Goal: Task Accomplishment & Management: Manage account settings

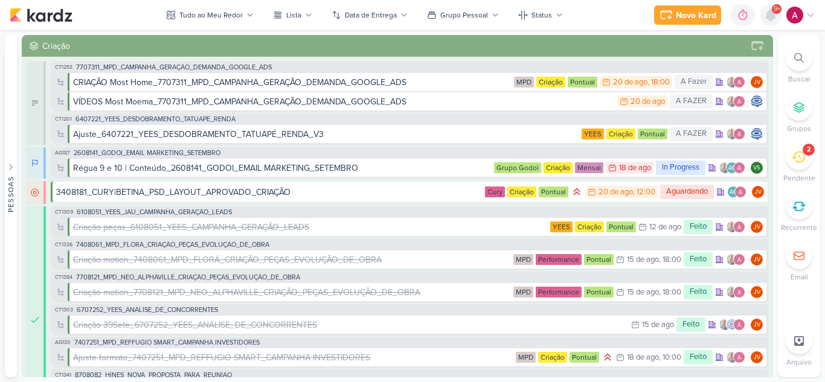
click at [769, 14] on icon at bounding box center [771, 15] width 10 height 11
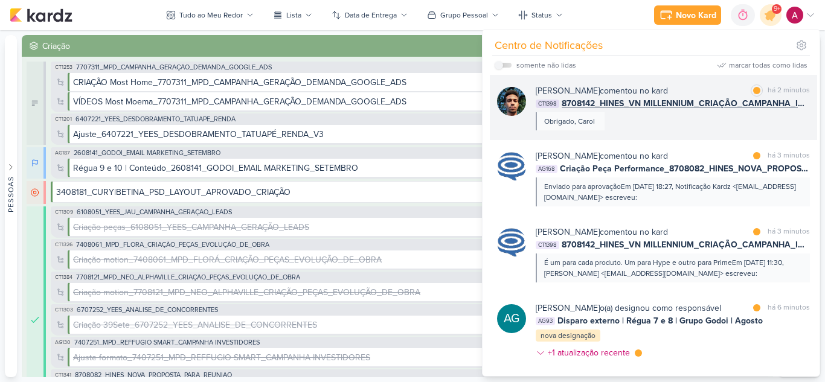
click at [695, 125] on div "[PERSON_NAME] comentou no kard marcar como lida há 2 minutos CT1398 8708142_HIN…" at bounding box center [673, 108] width 274 height 46
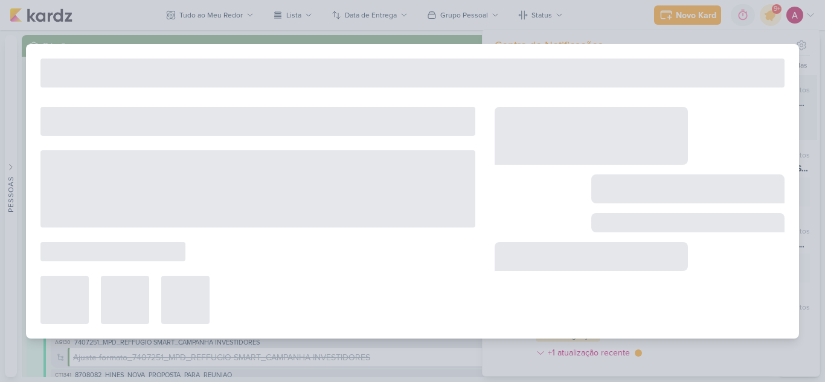
type input "8708142_HINES_VN MILLENNIUM_CRIAÇÃO_CAMPANHA_IMAX_GOOGLE_ADS"
type input "[DATE] 18:00"
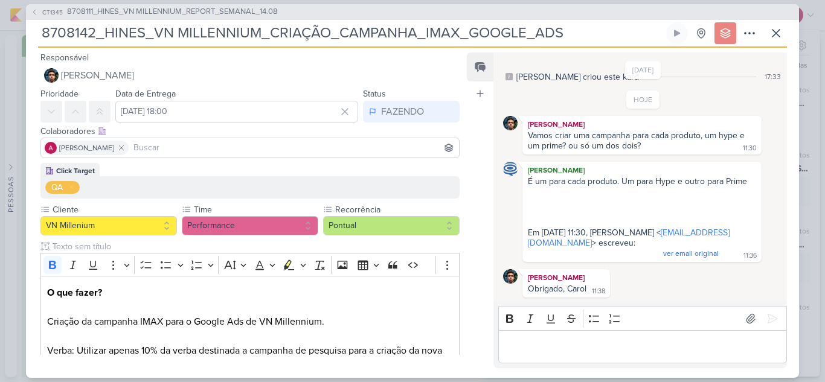
scroll to position [94, 0]
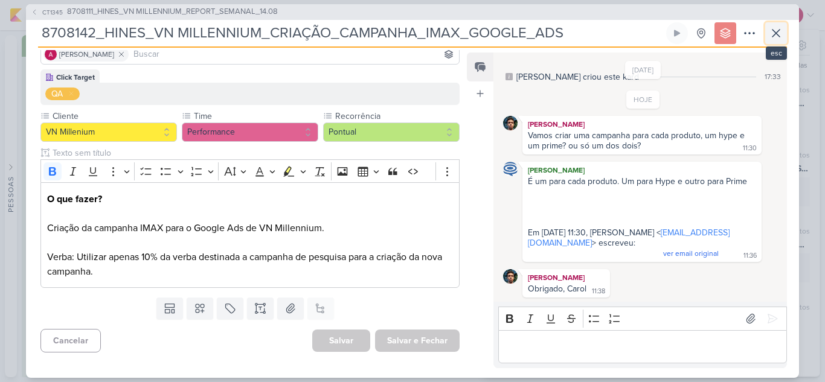
click at [775, 41] on button at bounding box center [776, 33] width 22 height 22
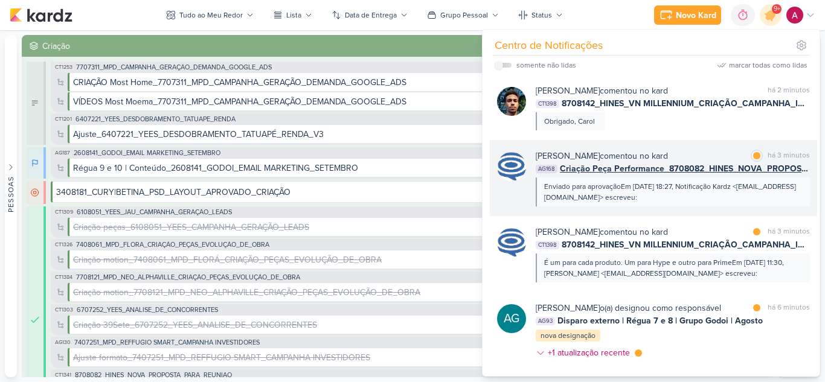
click at [694, 204] on div "Enviado para aprovaçãoEm [DATE] 18:27, Notificação Kardz <[EMAIL_ADDRESS][DOMAI…" at bounding box center [673, 192] width 274 height 29
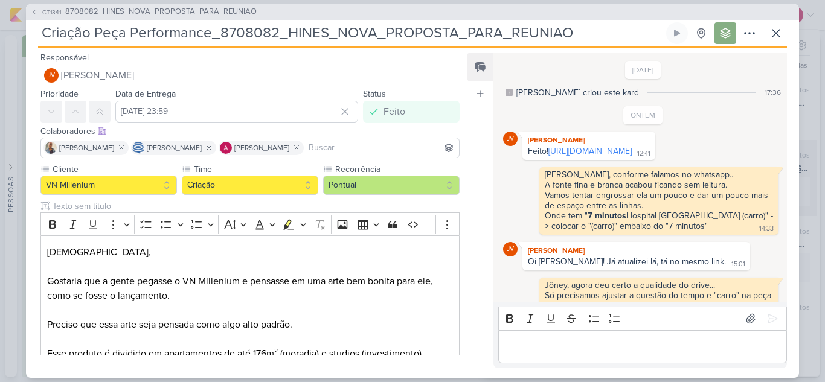
scroll to position [258, 0]
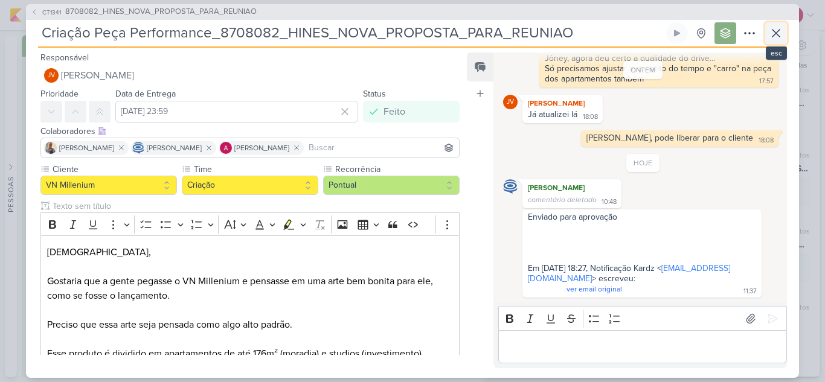
click at [775, 32] on icon at bounding box center [775, 33] width 7 height 7
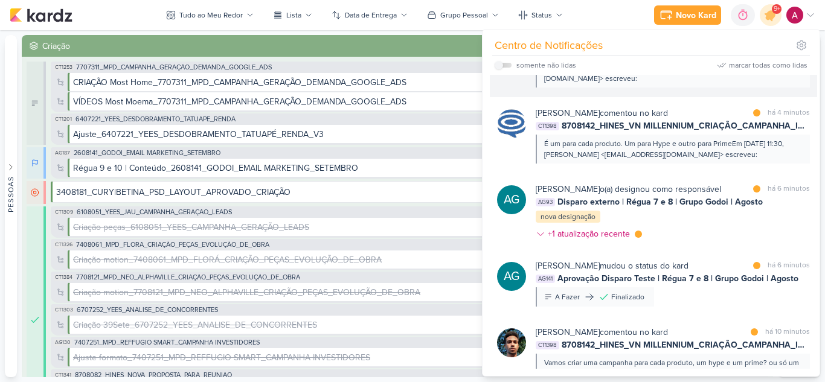
scroll to position [121, 0]
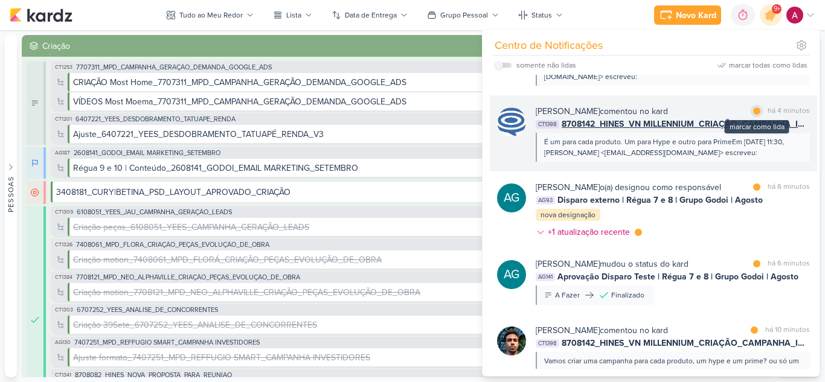
click at [754, 110] on div at bounding box center [756, 110] width 7 height 7
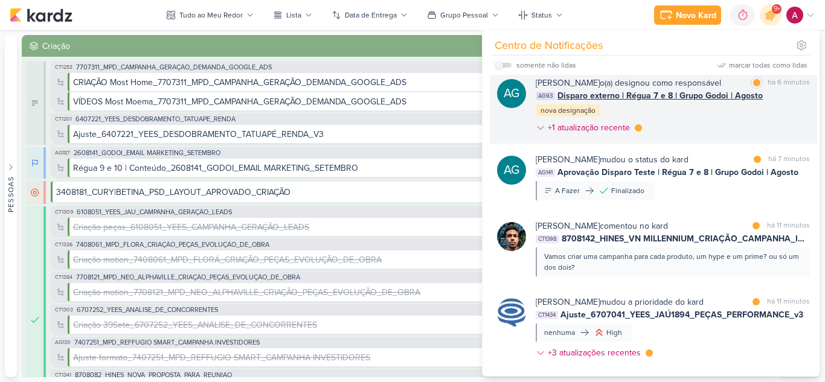
scroll to position [226, 0]
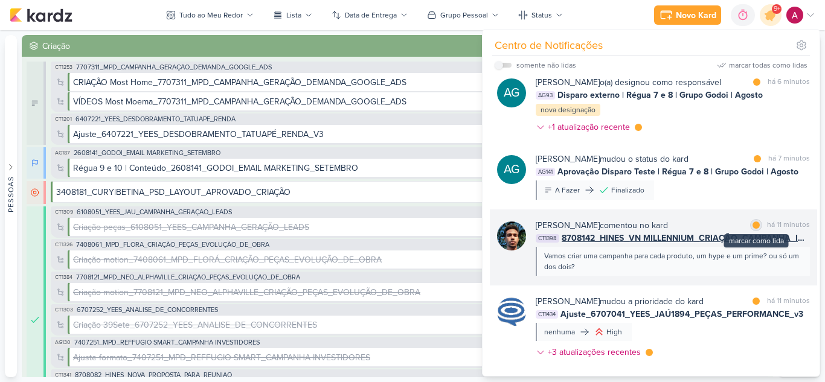
click at [752, 229] on div at bounding box center [755, 225] width 7 height 7
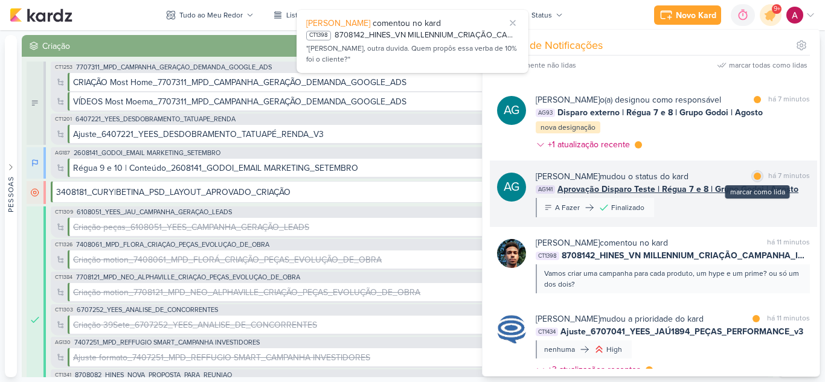
click at [753, 182] on div "marcar como lida" at bounding box center [757, 176] width 12 height 12
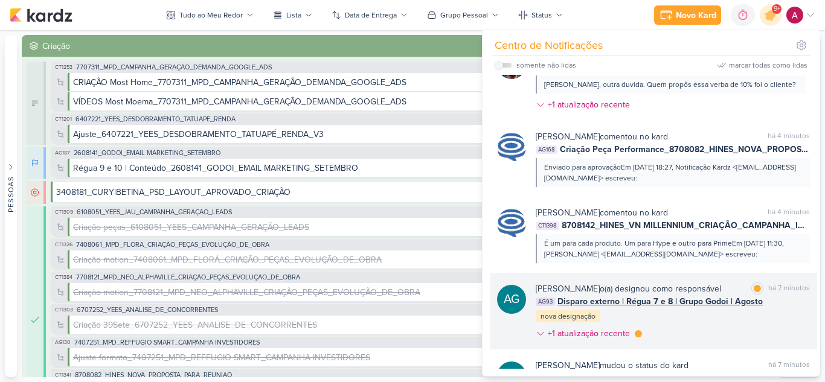
scroll to position [0, 0]
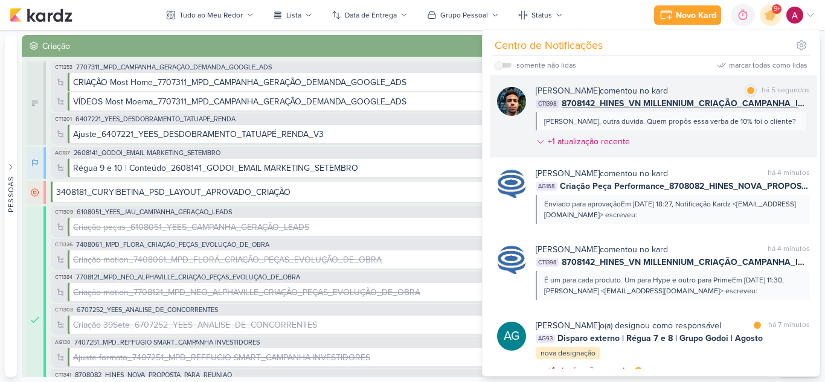
click at [773, 127] on div "[PERSON_NAME] comentou no kard marcar como lida há 5 segundos CT1398 8708142_HI…" at bounding box center [673, 119] width 274 height 68
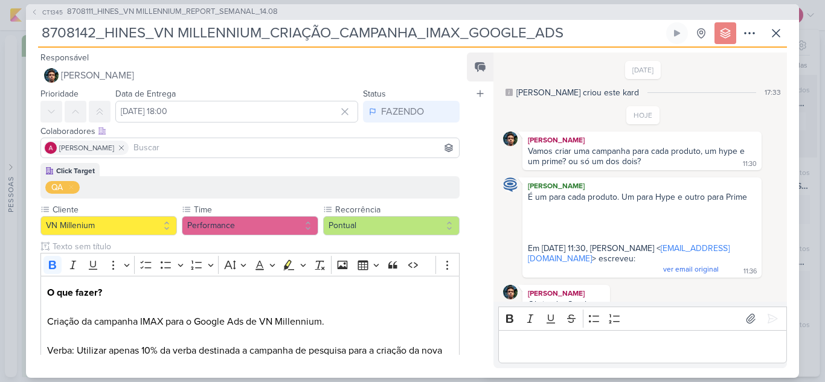
scroll to position [43, 0]
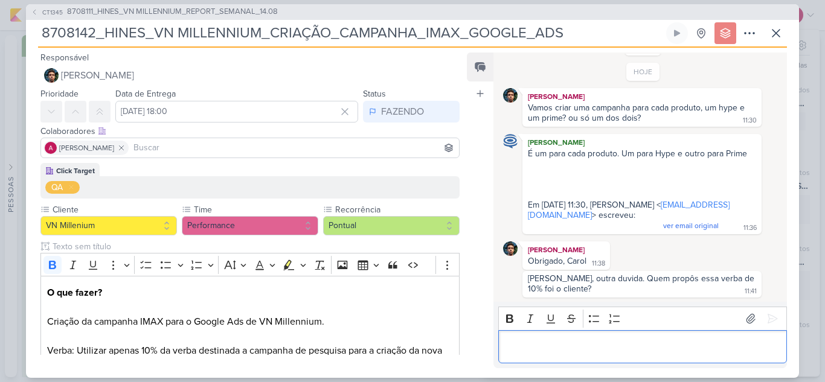
click at [604, 335] on div "Editor editing area: main" at bounding box center [642, 346] width 289 height 33
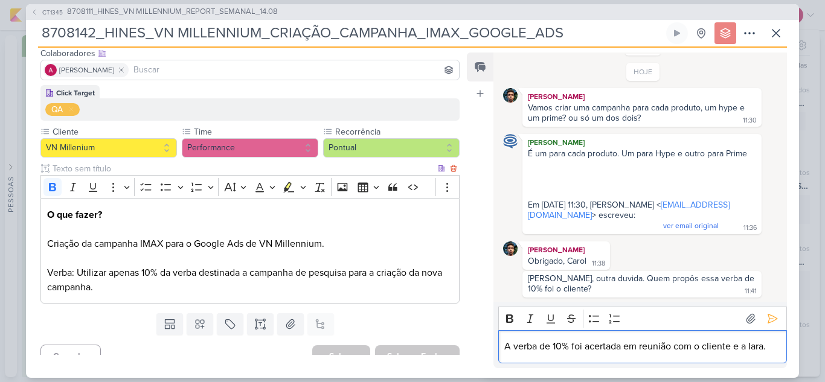
scroll to position [85, 0]
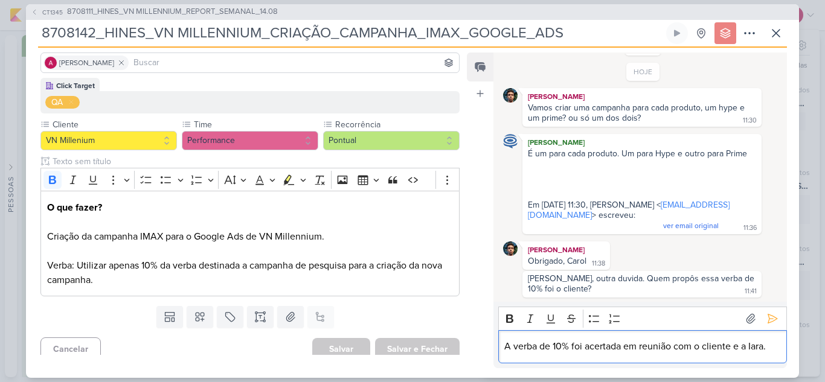
click at [651, 345] on p "A verba de 10% foi acertada em reunião com o cliente e a Iara." at bounding box center [642, 346] width 276 height 14
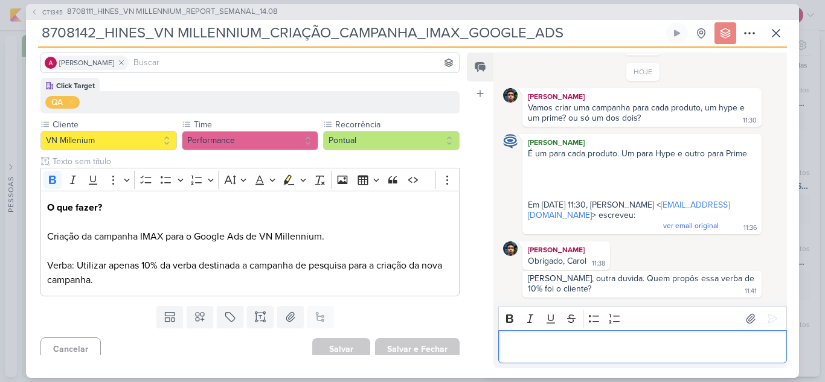
scroll to position [77, 0]
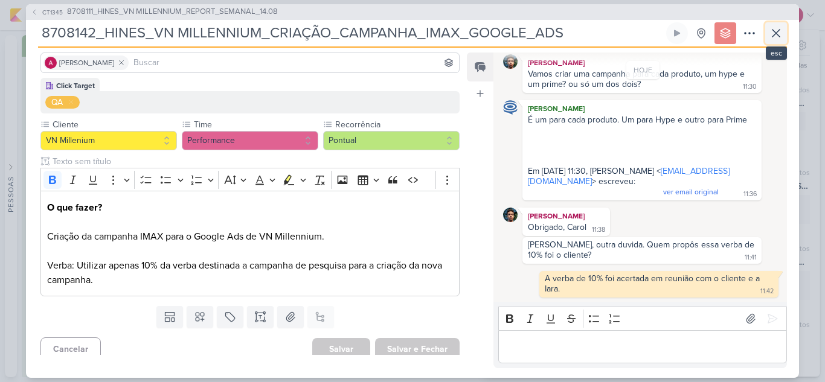
click at [770, 39] on icon at bounding box center [776, 33] width 14 height 14
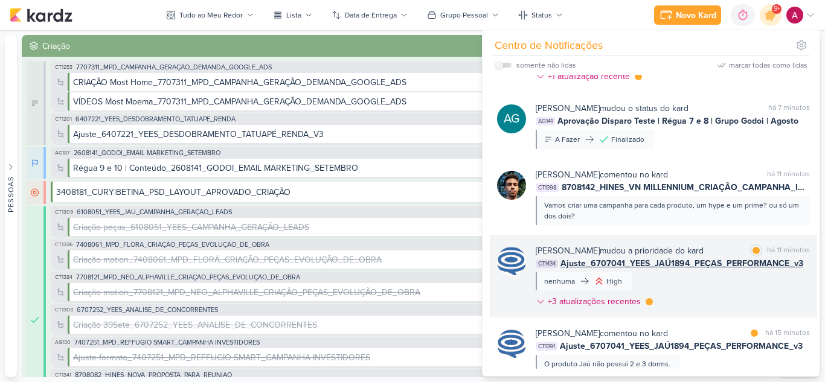
scroll to position [294, 0]
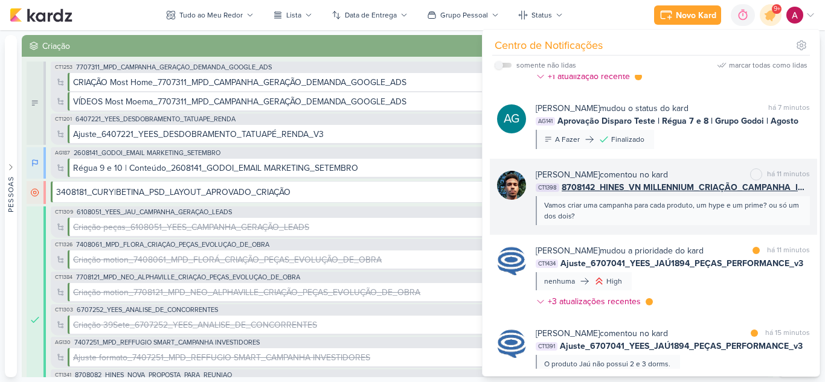
click at [677, 222] on div "Vamos criar uma campanha para cada produto, um hype e um prime? ou só um dos do…" at bounding box center [672, 211] width 256 height 22
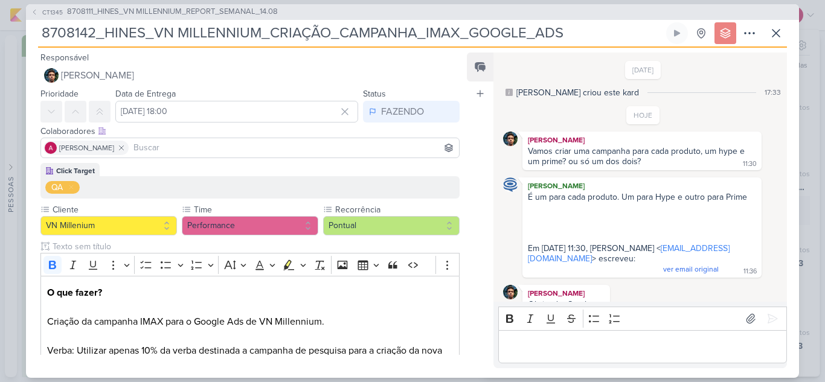
scroll to position [77, 0]
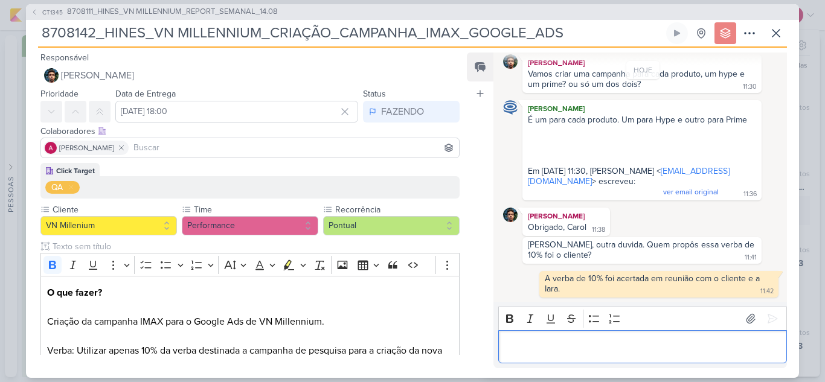
click at [590, 334] on div "Editor editing area: main" at bounding box center [642, 346] width 289 height 33
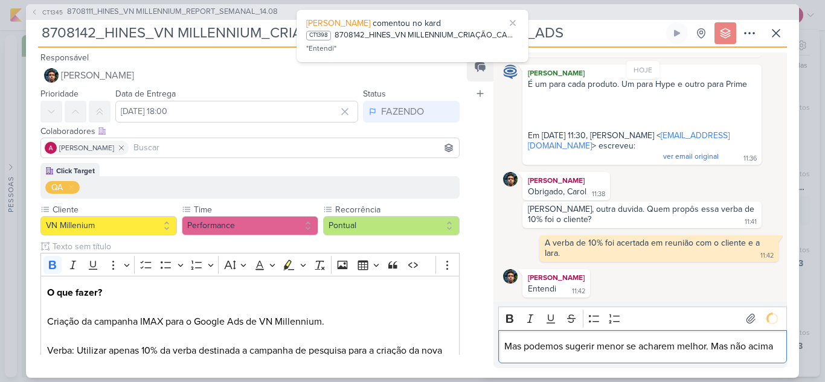
scroll to position [147, 0]
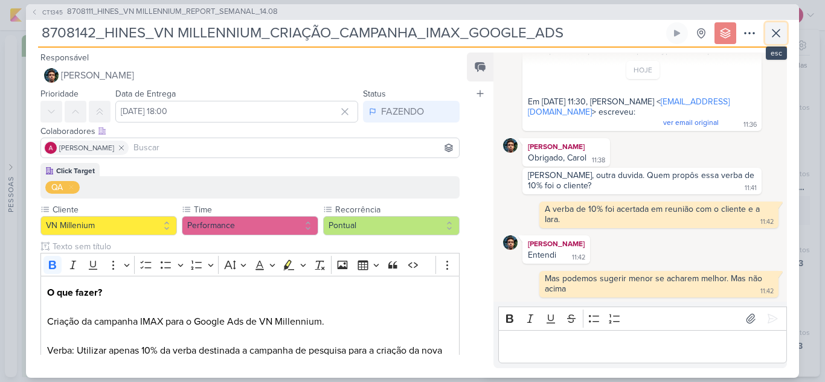
click at [776, 38] on icon at bounding box center [776, 33] width 14 height 14
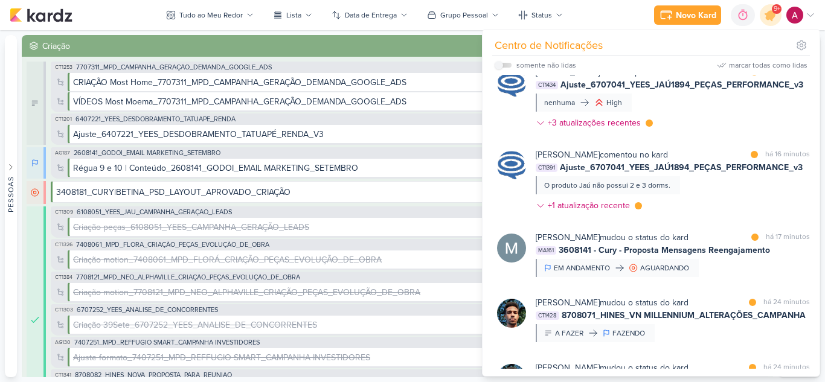
scroll to position [473, 0]
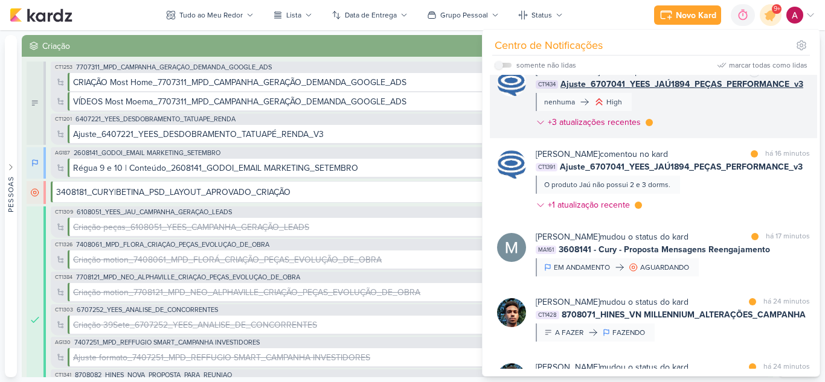
click at [728, 133] on div "[PERSON_NAME] mudou a prioridade do kard marcar como lida há 12 minutos CT1434 …" at bounding box center [673, 99] width 274 height 68
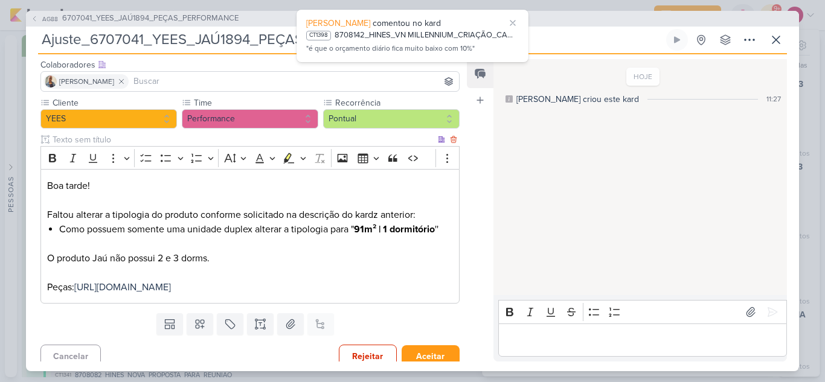
scroll to position [97, 0]
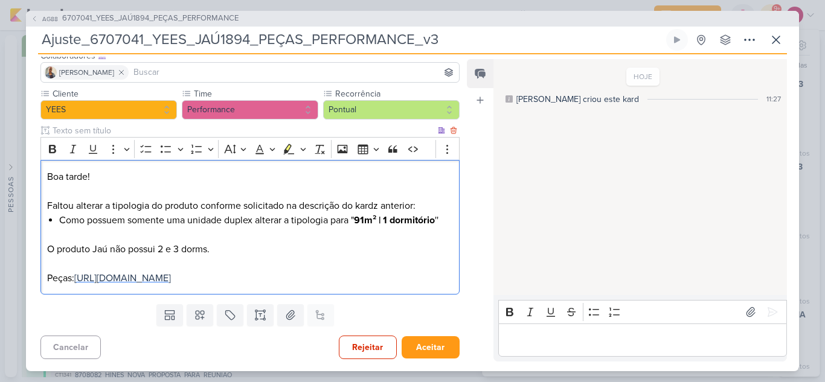
click at [171, 272] on span "[URL][DOMAIN_NAME]" at bounding box center [122, 278] width 97 height 12
click at [371, 243] on p "O produto Jaú não possui 2 e 3 dorms. Peças: [URL][DOMAIN_NAME]" at bounding box center [250, 263] width 406 height 43
click at [411, 339] on button "Aceitar" at bounding box center [431, 347] width 58 height 22
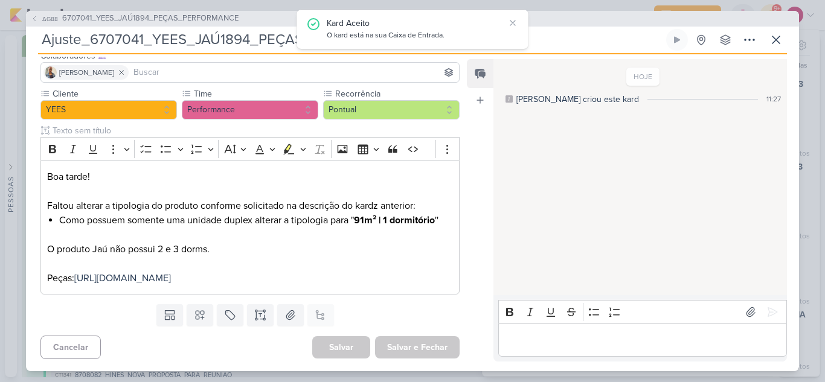
scroll to position [0, 0]
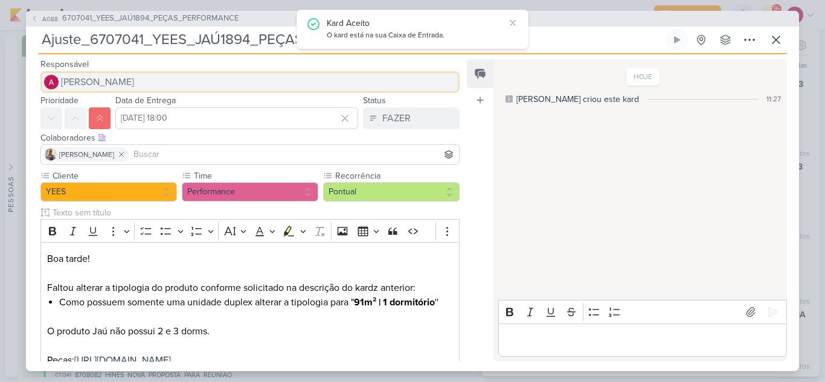
click at [149, 82] on button "[PERSON_NAME]" at bounding box center [249, 82] width 419 height 22
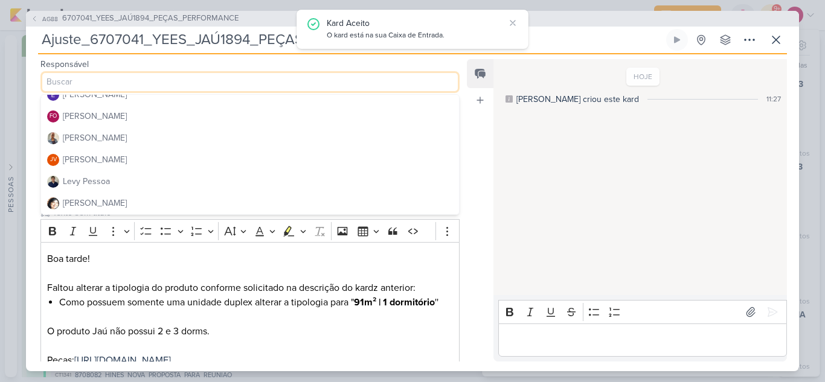
scroll to position [98, 0]
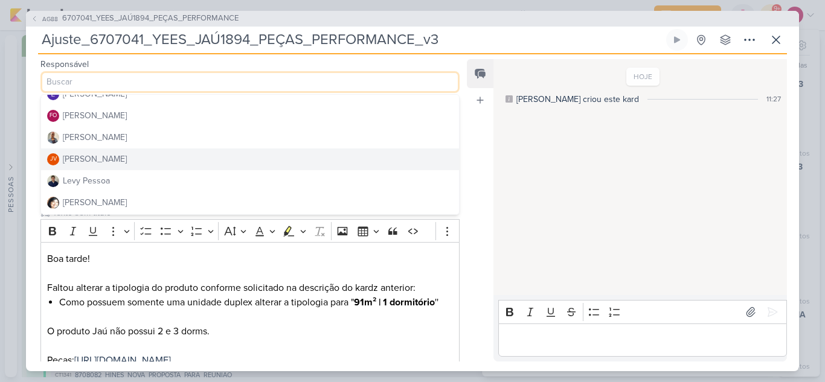
click at [114, 155] on button "JV [PERSON_NAME]" at bounding box center [250, 160] width 418 height 22
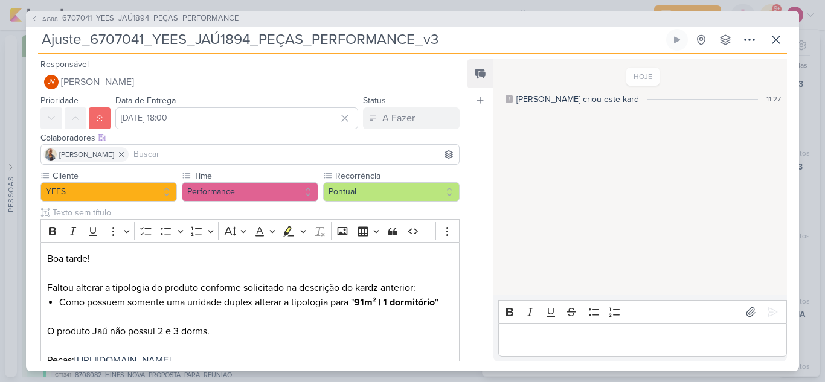
click at [146, 156] on input at bounding box center [293, 154] width 325 height 14
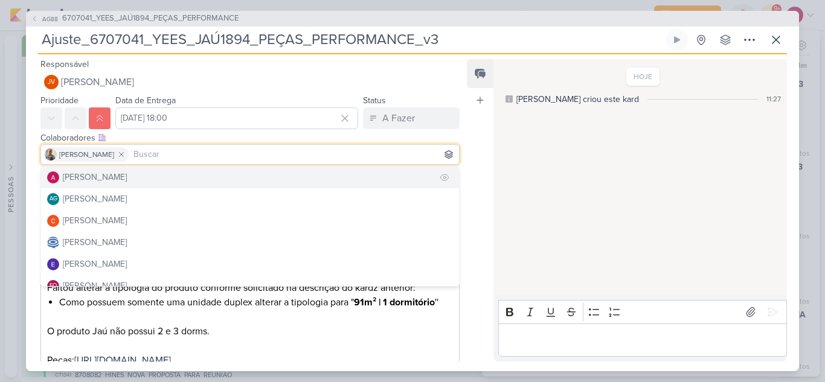
click at [141, 180] on button "[PERSON_NAME]" at bounding box center [250, 178] width 418 height 22
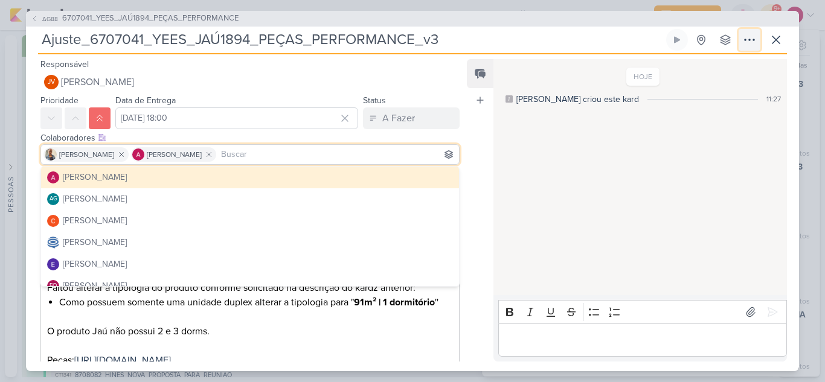
click at [751, 37] on icon at bounding box center [749, 40] width 14 height 14
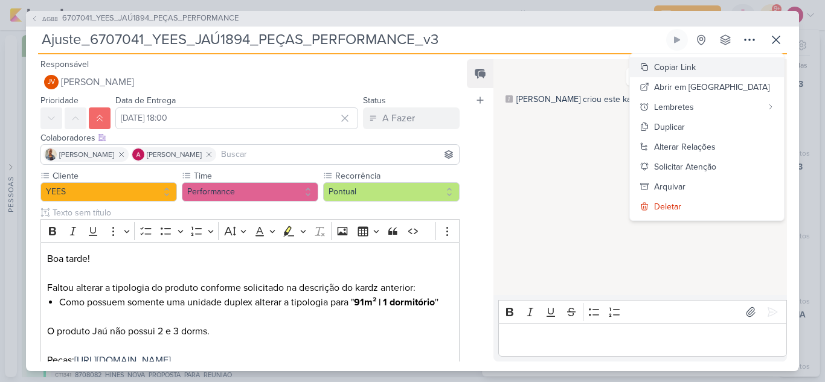
click at [696, 64] on div "Copiar Link" at bounding box center [675, 67] width 42 height 13
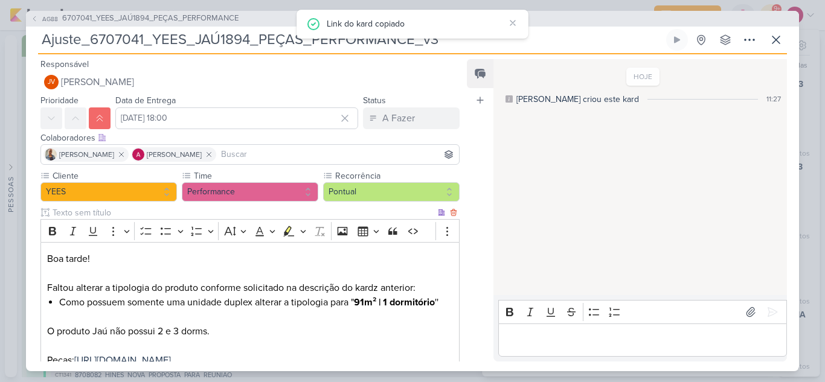
scroll to position [97, 0]
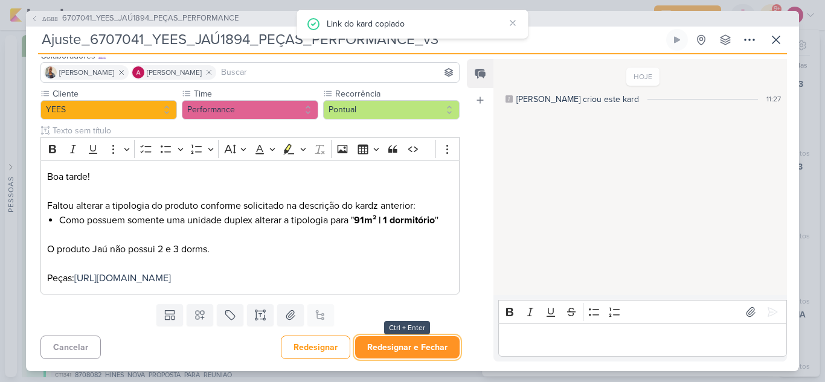
click at [413, 341] on button "Redesignar e Fechar" at bounding box center [407, 347] width 104 height 22
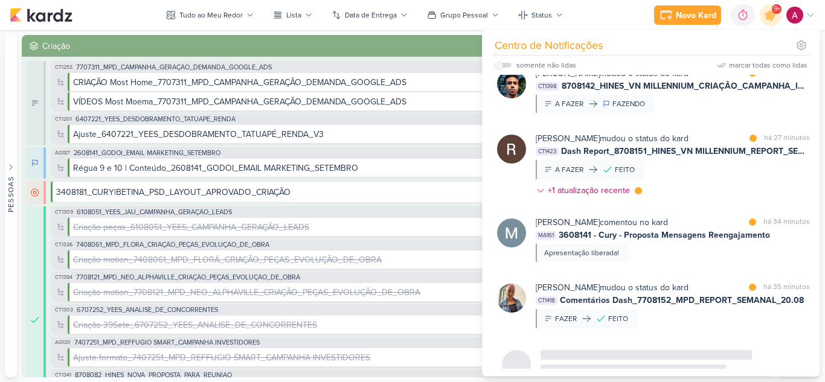
scroll to position [771, 0]
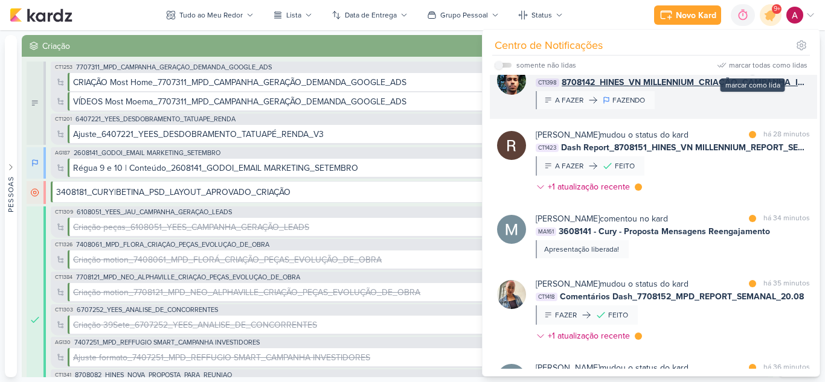
click at [749, 73] on div at bounding box center [752, 69] width 7 height 7
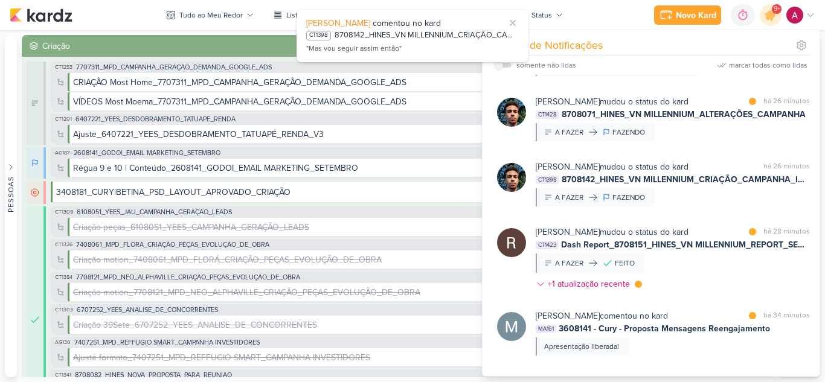
scroll to position [673, 0]
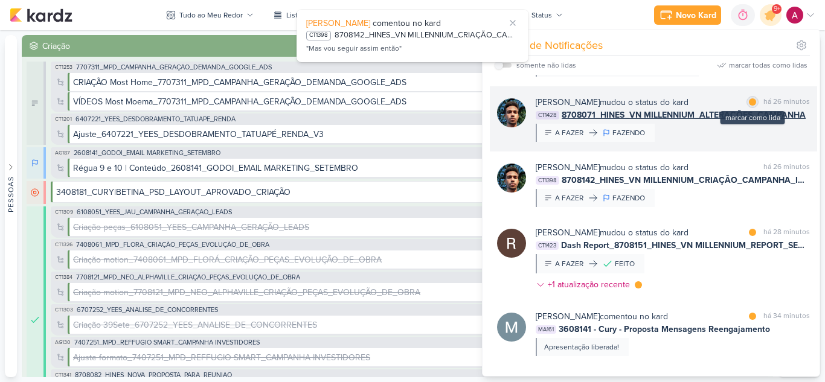
click at [749, 106] on div at bounding box center [752, 101] width 7 height 7
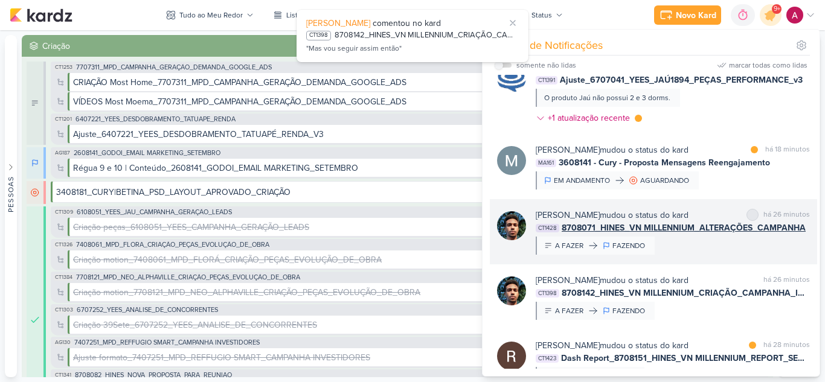
scroll to position [552, 0]
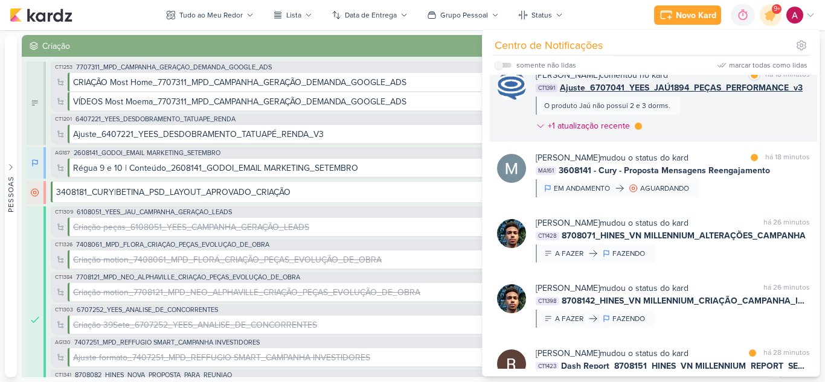
click at [742, 133] on div "[PERSON_NAME] comentou no kard marcar como lida há 18 minutos CT1391 Ajuste_670…" at bounding box center [673, 103] width 274 height 68
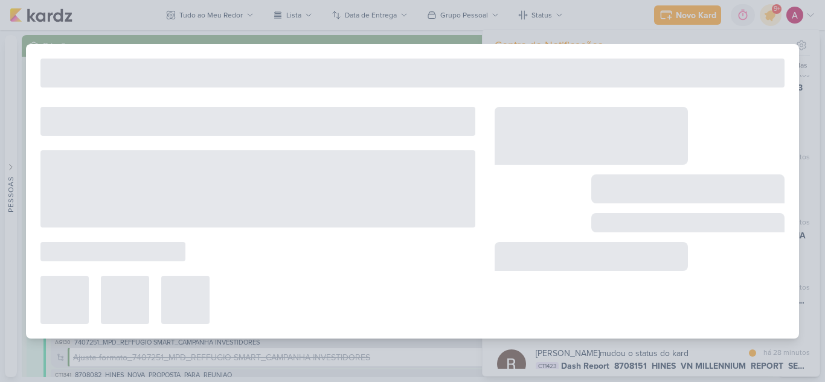
type input "[DATE] 18:00"
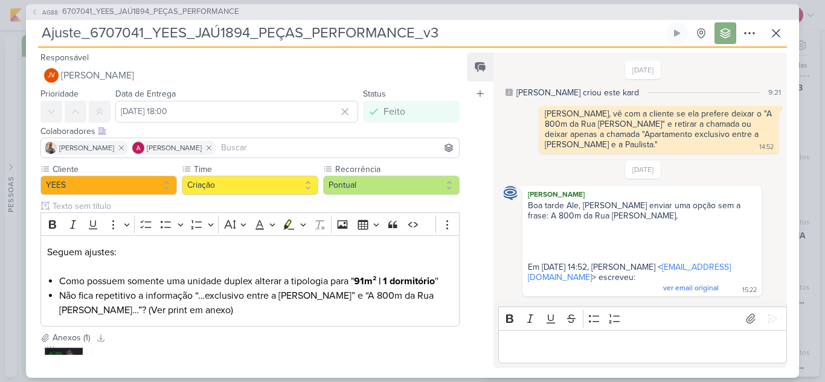
scroll to position [347, 0]
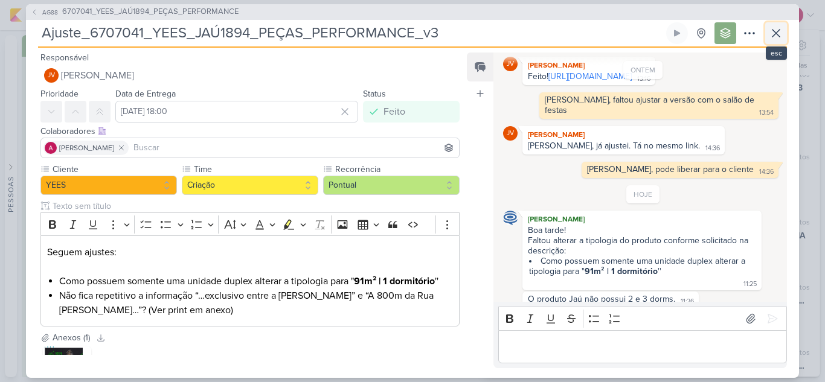
click at [773, 31] on icon at bounding box center [775, 33] width 7 height 7
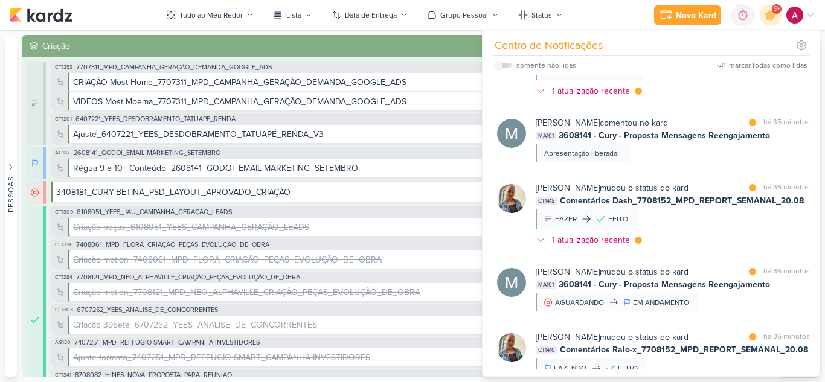
scroll to position [868, 0]
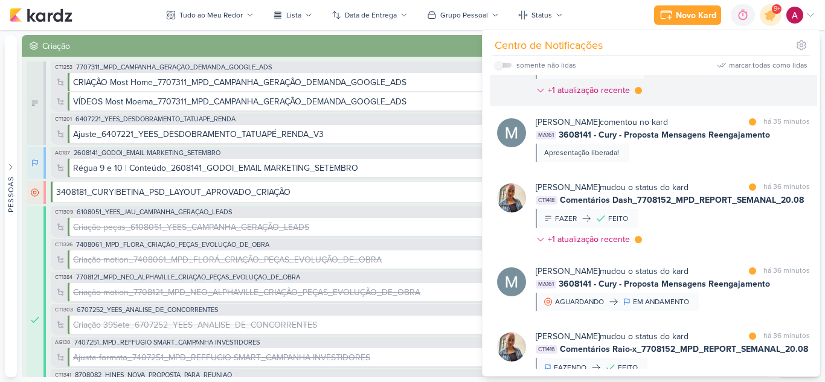
click at [711, 101] on div "[PERSON_NAME] mudou o status do kard marcar como lida há 28 minutos CT1423 Dash…" at bounding box center [673, 66] width 274 height 69
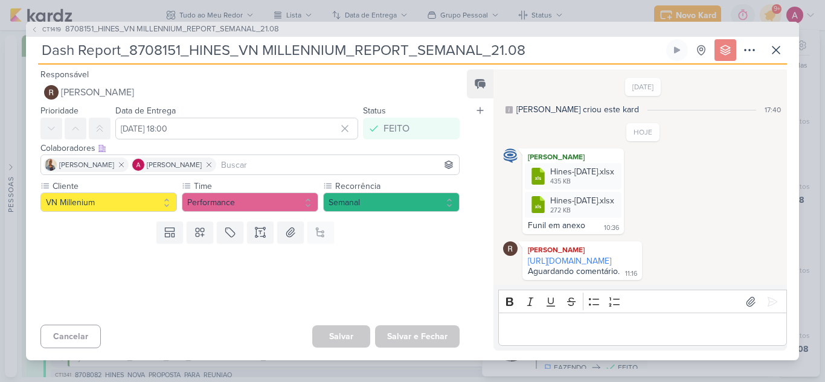
drag, startPoint x: 711, startPoint y: 102, endPoint x: 724, endPoint y: 90, distance: 18.0
click at [724, 90] on div "[DATE] [PERSON_NAME] criou este kard 17:40" at bounding box center [643, 97] width 280 height 38
click at [780, 45] on icon at bounding box center [776, 50] width 14 height 14
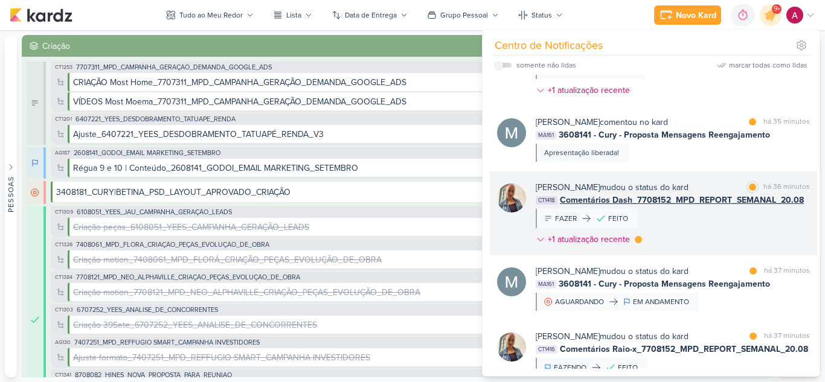
scroll to position [930, 0]
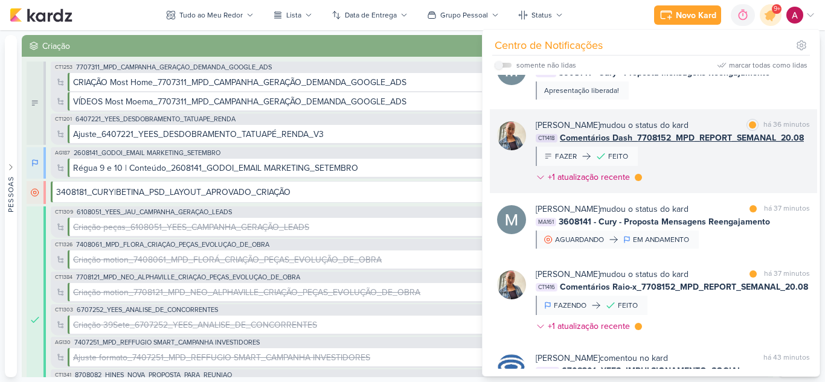
click at [705, 188] on div "[PERSON_NAME] mudou o status do kard marcar como lida há 36 minutos CT1418 Come…" at bounding box center [673, 153] width 274 height 69
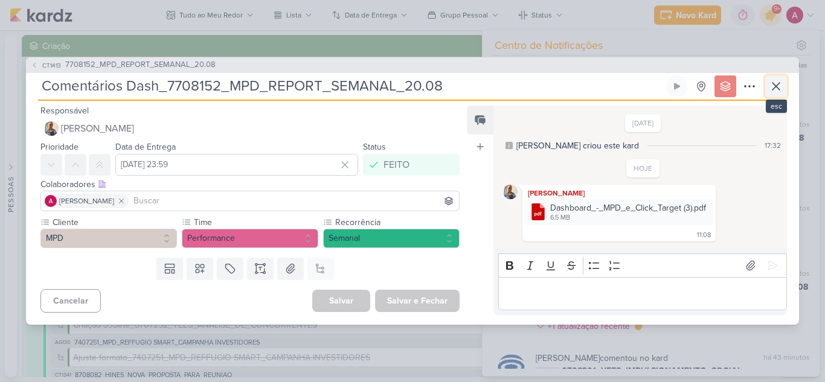
click at [783, 87] on icon at bounding box center [776, 86] width 14 height 14
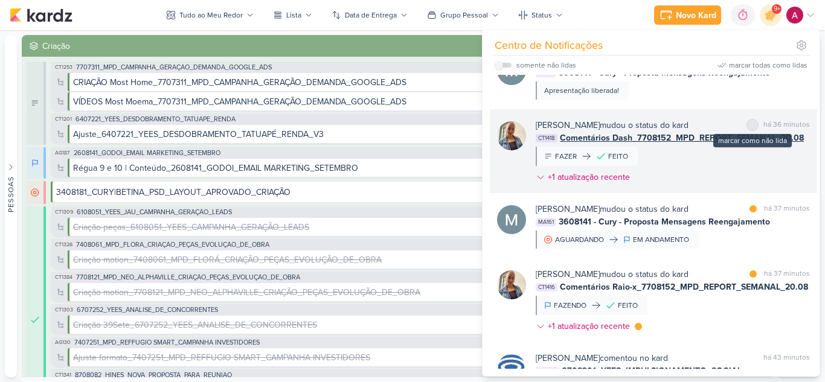
click at [749, 129] on div at bounding box center [752, 124] width 7 height 7
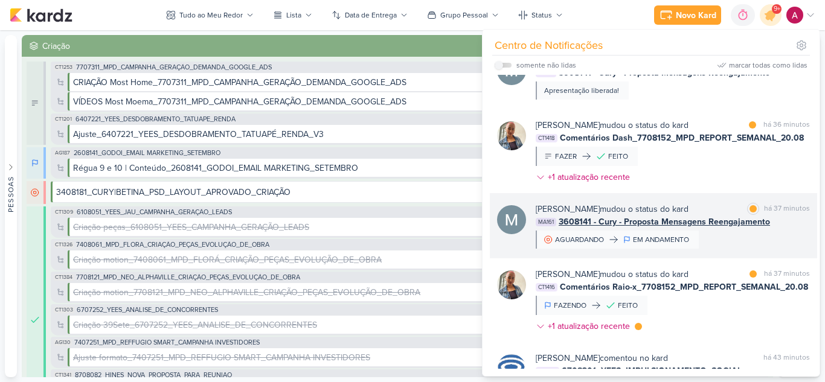
click at [723, 249] on div "[PERSON_NAME] mudou o status do kard marcar como lida há 37 minutos MA161 36081…" at bounding box center [673, 226] width 274 height 46
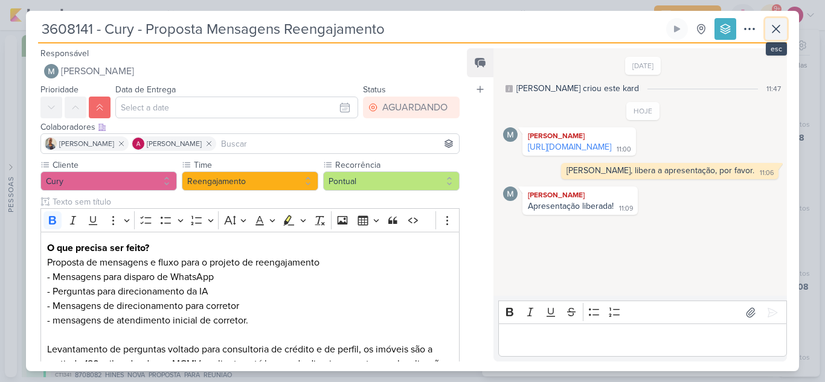
click at [782, 27] on icon at bounding box center [776, 29] width 14 height 14
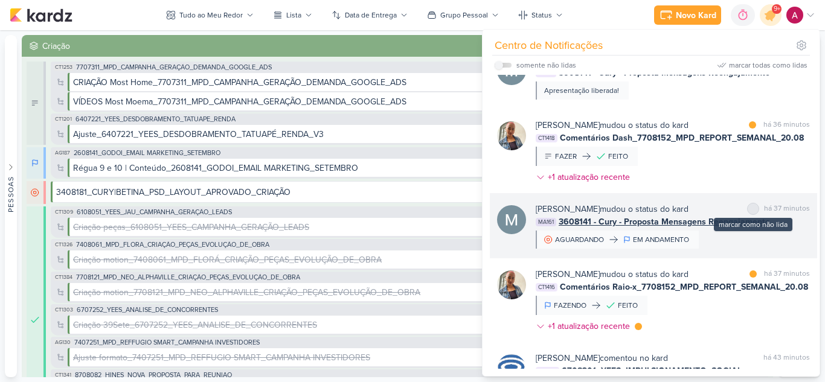
click at [749, 213] on div at bounding box center [752, 208] width 7 height 7
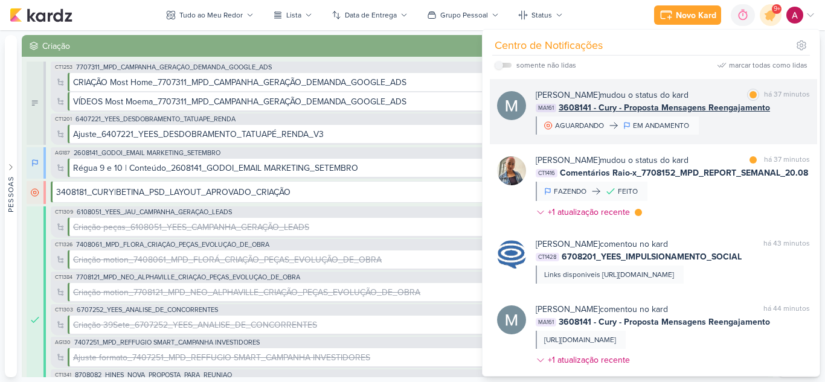
scroll to position [1072, 0]
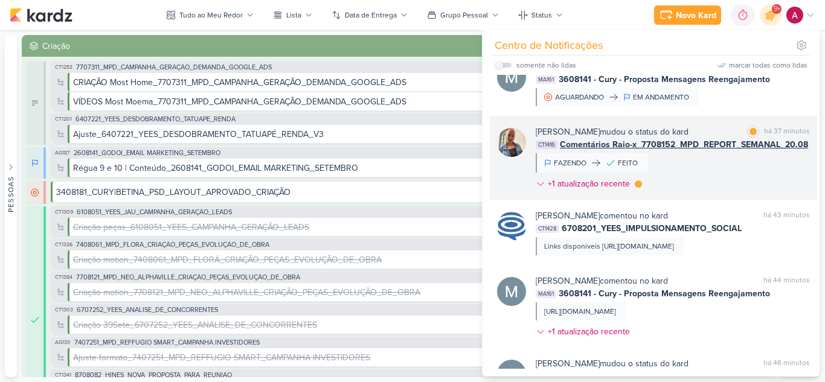
click at [709, 187] on div "[PERSON_NAME] mudou o status do kard marcar como lida há 37 minutos CT1416 Come…" at bounding box center [673, 160] width 274 height 69
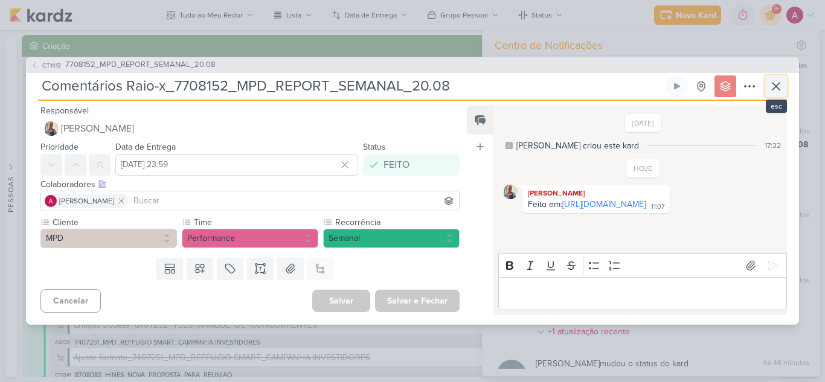
click at [773, 85] on icon at bounding box center [776, 86] width 14 height 14
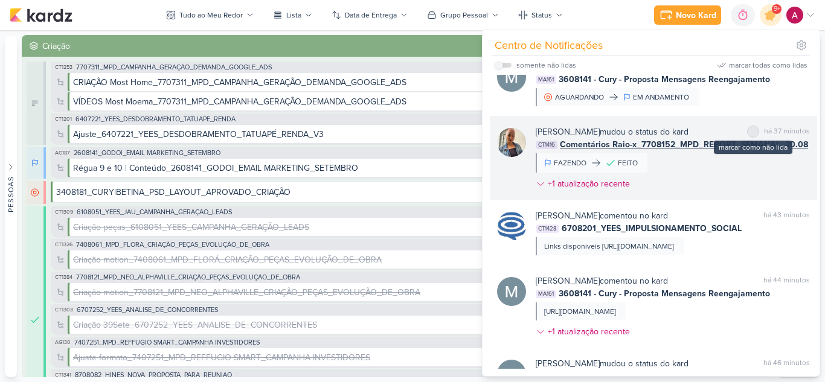
click at [747, 138] on div "marcar como não lida" at bounding box center [753, 132] width 12 height 12
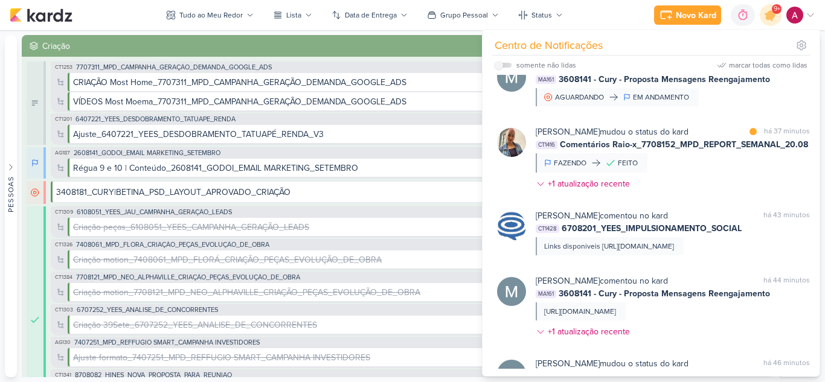
click at [508, 64] on label at bounding box center [503, 65] width 17 height 5
click at [503, 64] on input "checkbox" at bounding box center [499, 65] width 8 height 8
checkbox input "true"
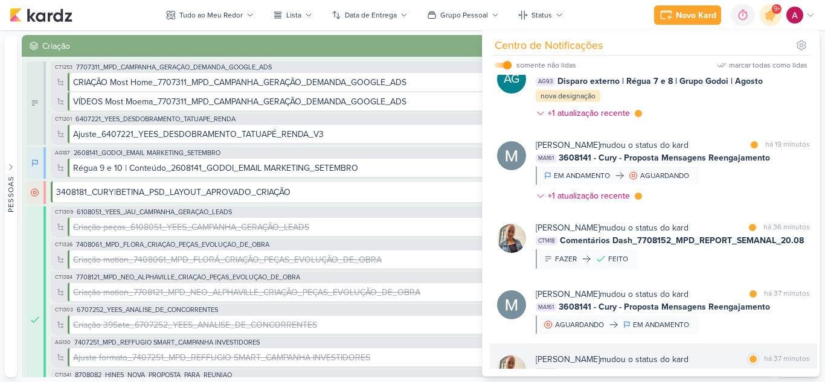
scroll to position [103, 0]
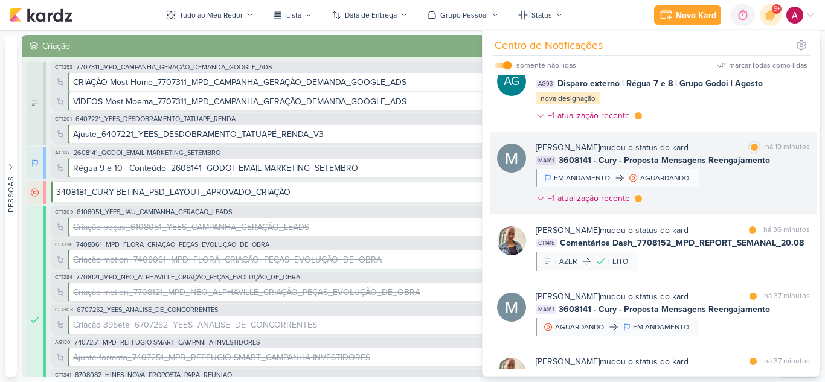
click at [724, 205] on div "[PERSON_NAME] mudou o status do kard marcar como lida há 19 minutos MA161 36081…" at bounding box center [673, 175] width 274 height 68
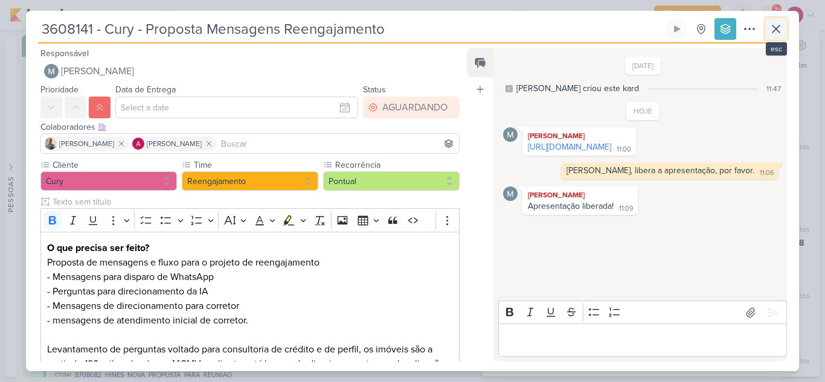
click at [777, 30] on icon at bounding box center [775, 28] width 7 height 7
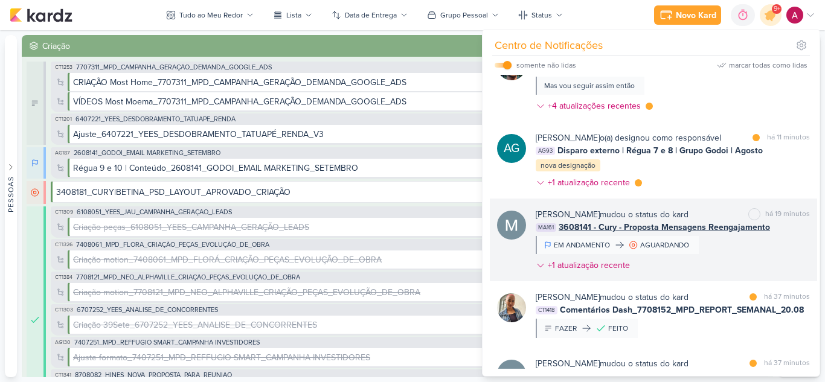
scroll to position [21, 0]
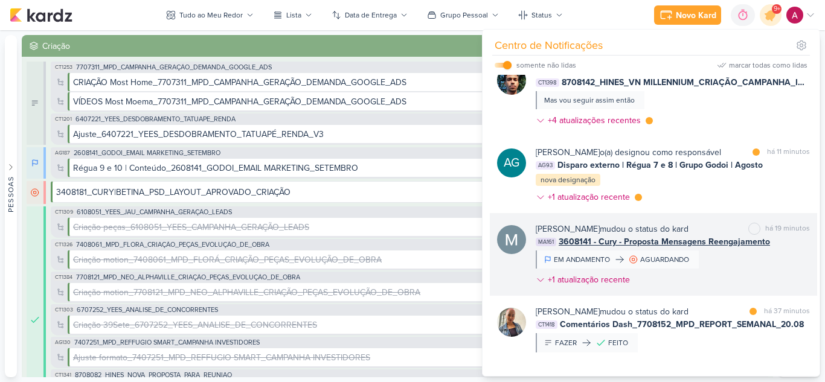
click at [700, 208] on div "[PERSON_NAME] o(a) designou como responsável marcar como lida há 11 minutos AG9…" at bounding box center [673, 177] width 274 height 62
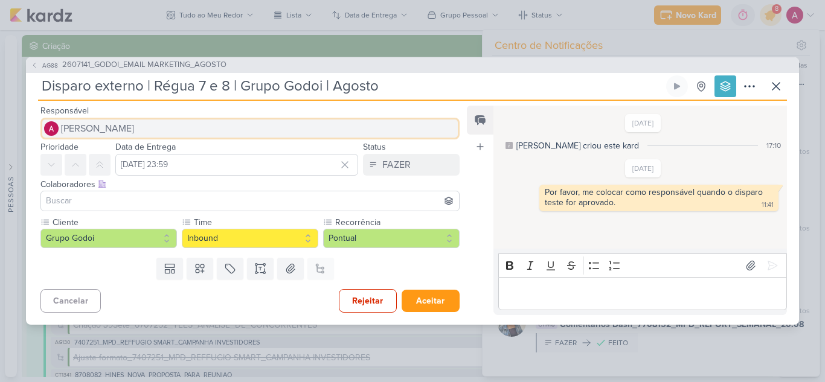
click at [134, 127] on span "[PERSON_NAME]" at bounding box center [97, 128] width 73 height 14
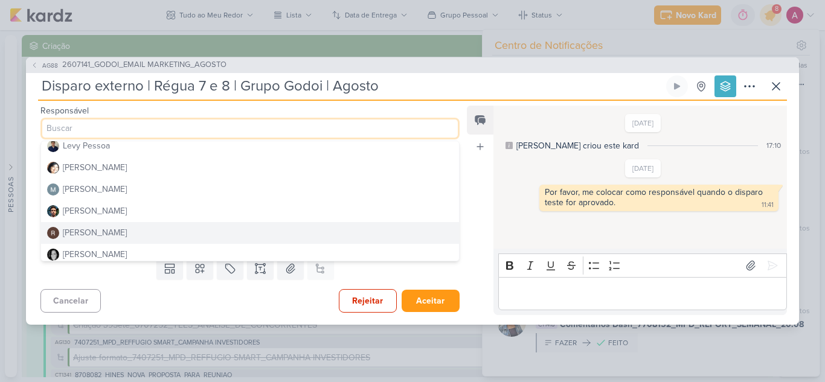
scroll to position [181, 0]
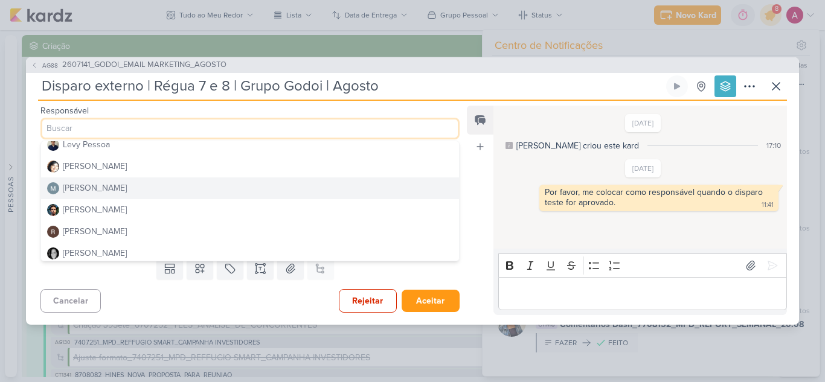
click at [121, 193] on div "[PERSON_NAME]" at bounding box center [95, 188] width 64 height 13
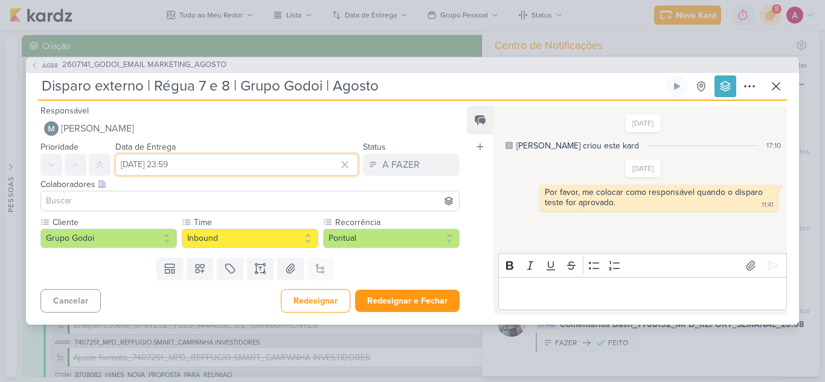
click at [173, 163] on input "[DATE] 23:59" at bounding box center [236, 165] width 243 height 22
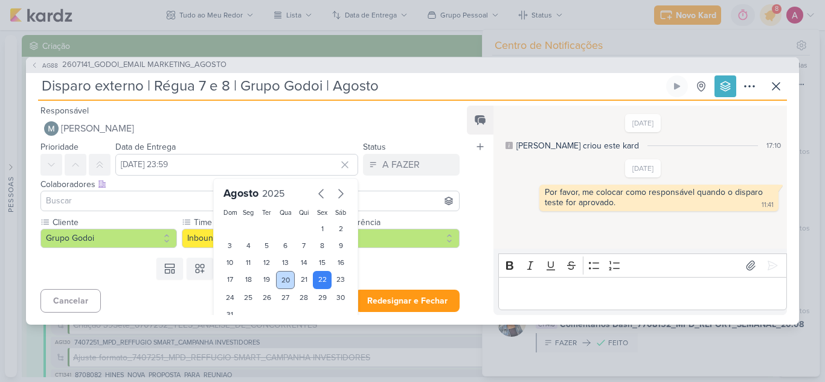
click at [281, 282] on div "20" at bounding box center [285, 280] width 19 height 18
type input "[DATE] 23:59"
click at [117, 206] on input at bounding box center [249, 201] width 413 height 14
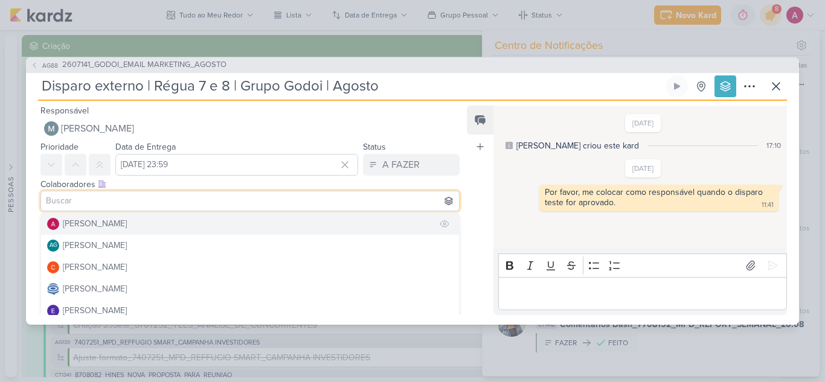
click at [117, 221] on div "[PERSON_NAME]" at bounding box center [95, 223] width 64 height 13
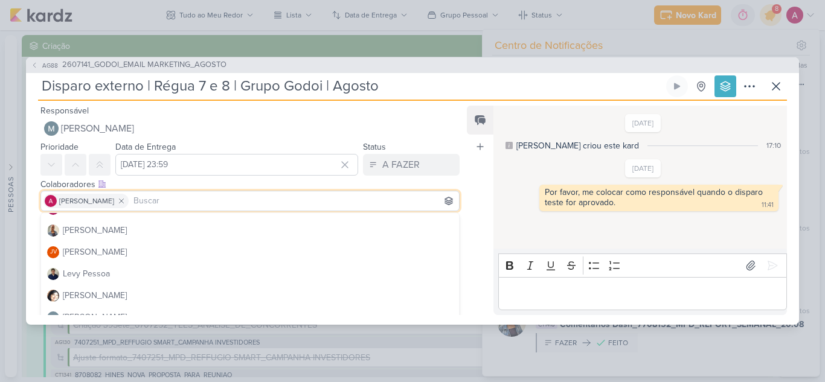
scroll to position [124, 0]
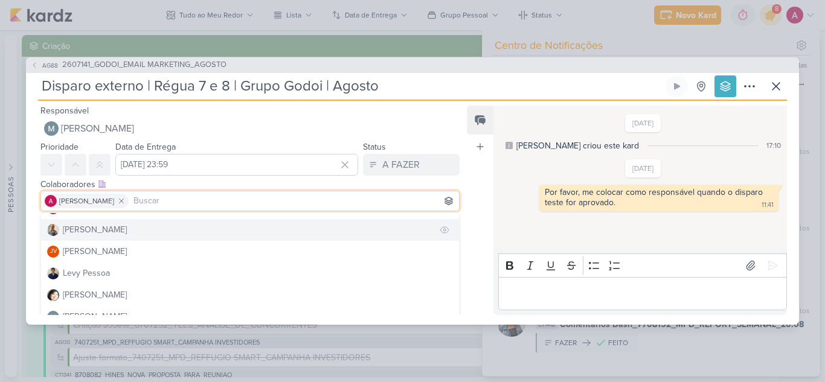
click at [120, 231] on button "[PERSON_NAME]" at bounding box center [250, 230] width 418 height 22
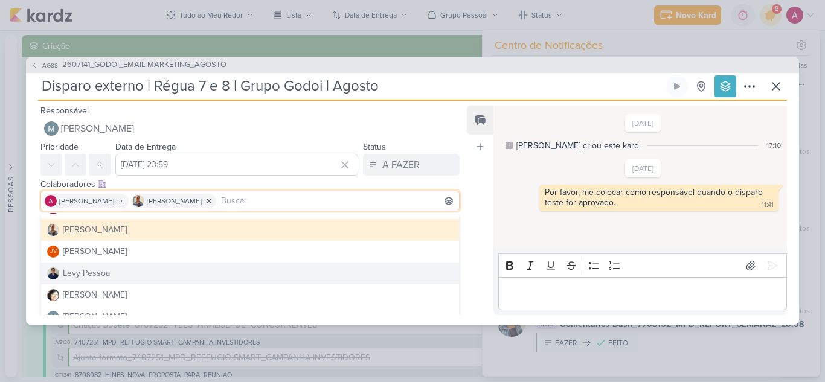
click at [492, 267] on div "Feed Atrelar email Solte o email para atrelar ao kard" at bounding box center [480, 211] width 27 height 210
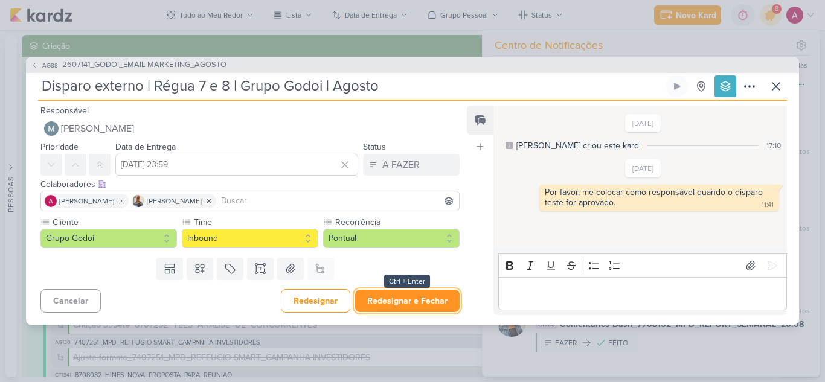
click at [402, 298] on button "Redesignar e Fechar" at bounding box center [407, 301] width 104 height 22
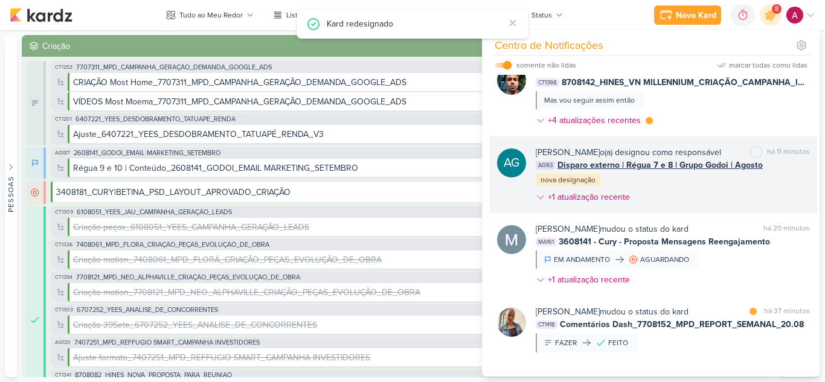
scroll to position [0, 0]
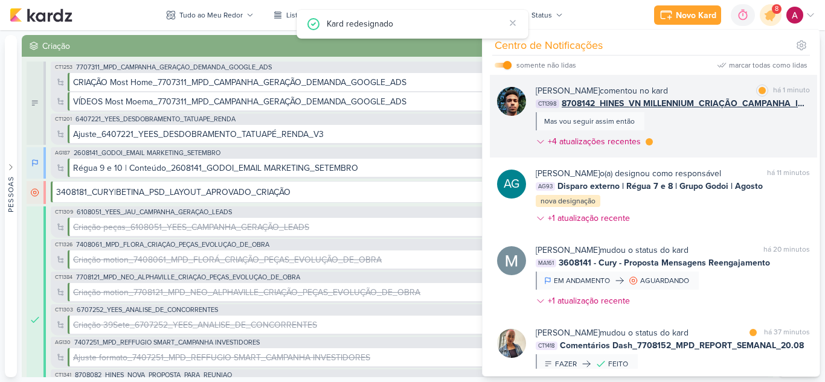
click at [715, 128] on div "[PERSON_NAME] comentou no kard marcar como lida há 1 minuto CT1398 8708142_HINE…" at bounding box center [673, 119] width 274 height 68
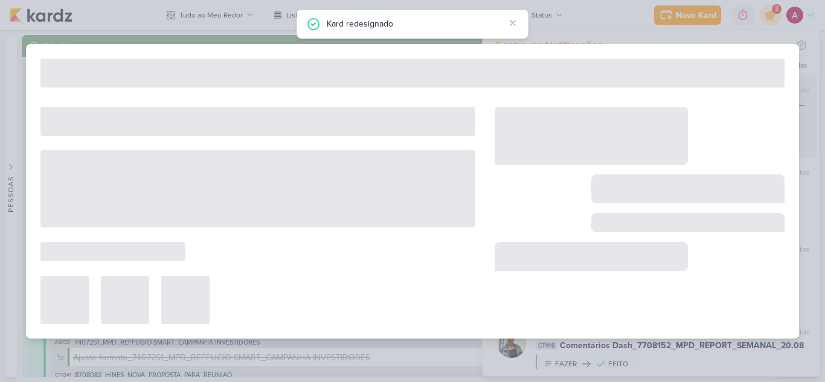
type input "8708142_HINES_VN MILLENNIUM_CRIAÇÃO_CAMPANHA_IMAX_GOOGLE_ADS"
type input "[DATE] 18:00"
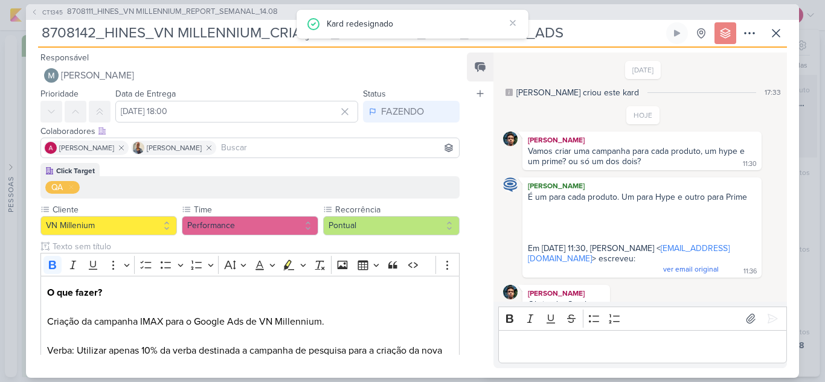
scroll to position [266, 0]
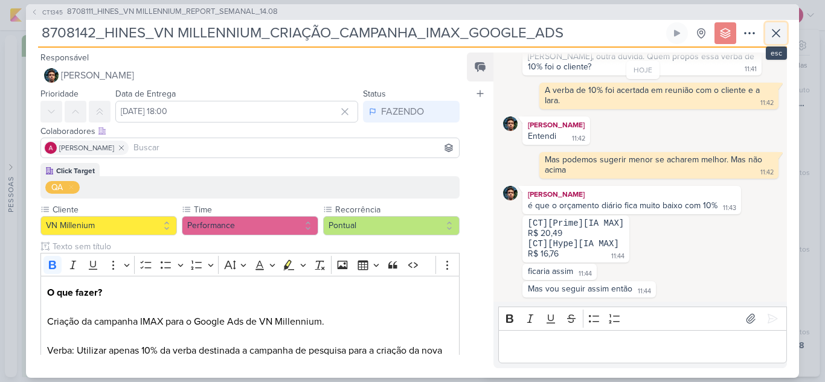
click at [783, 35] on button at bounding box center [776, 33] width 22 height 22
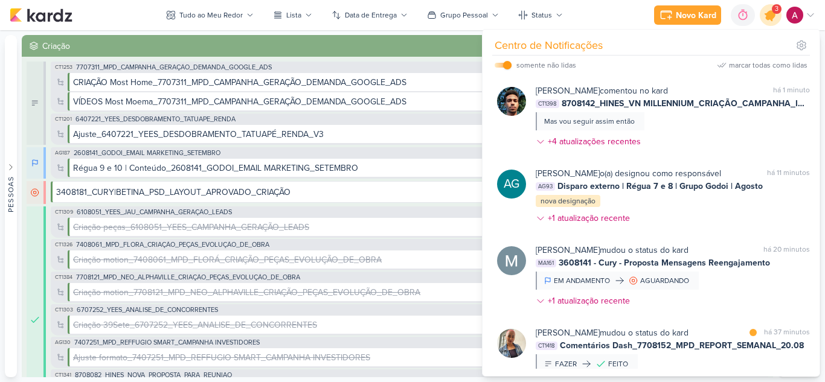
click at [772, 17] on icon at bounding box center [770, 15] width 14 height 14
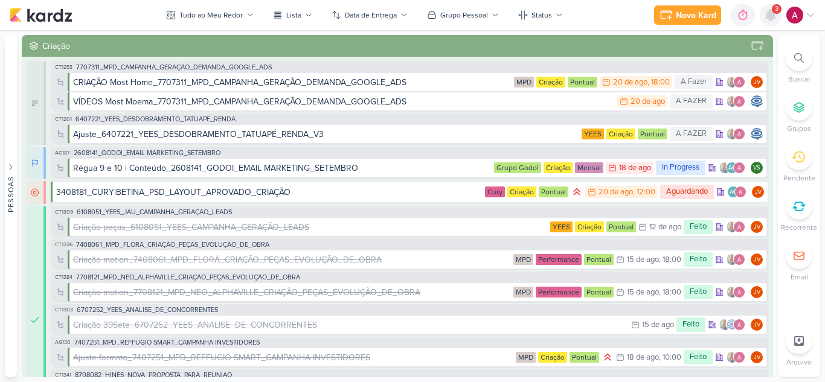
click at [772, 17] on icon at bounding box center [771, 15] width 10 height 11
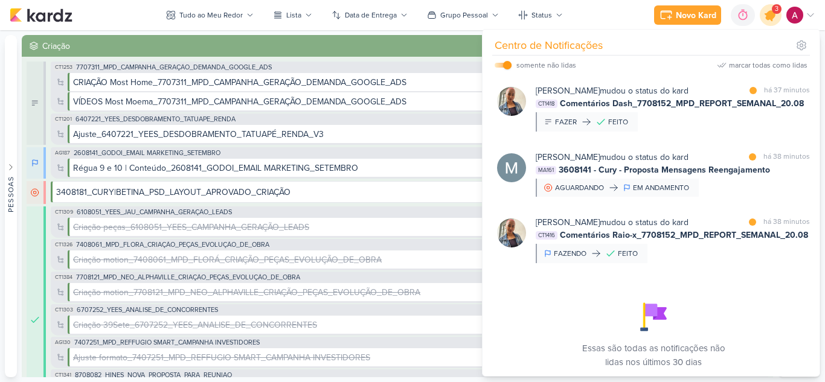
click at [773, 19] on icon at bounding box center [770, 15] width 21 height 21
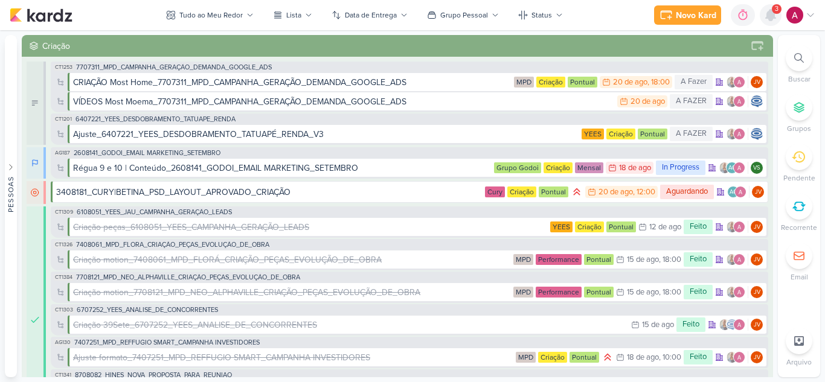
click at [766, 21] on icon at bounding box center [770, 15] width 14 height 14
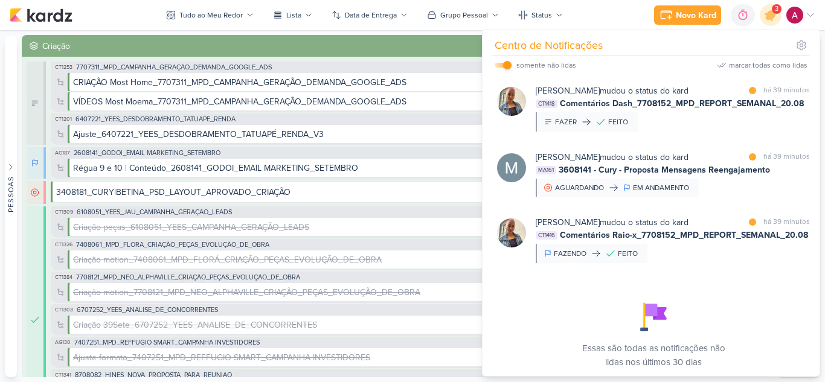
click at [507, 63] on input "checkbox" at bounding box center [507, 65] width 8 height 8
checkbox input "false"
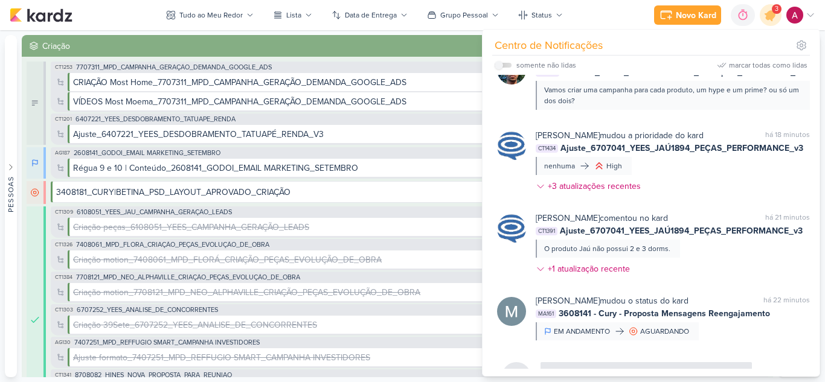
scroll to position [410, 0]
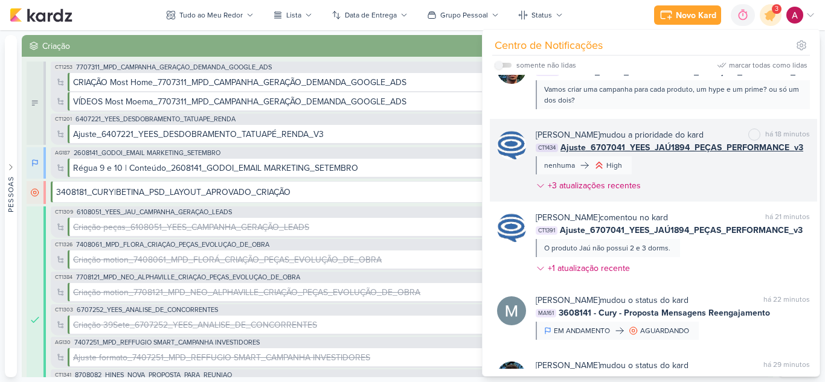
click at [670, 197] on div "[PERSON_NAME] mudou a prioridade do kard marcar como não lida há 18 minutos CT1…" at bounding box center [673, 163] width 274 height 68
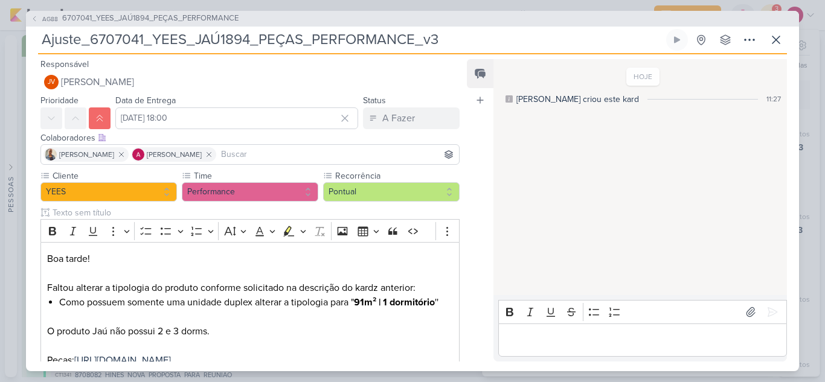
scroll to position [97, 0]
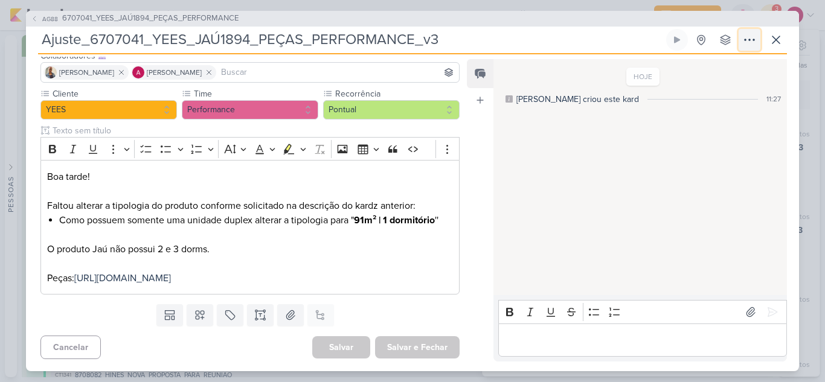
click at [751, 42] on icon at bounding box center [749, 40] width 14 height 14
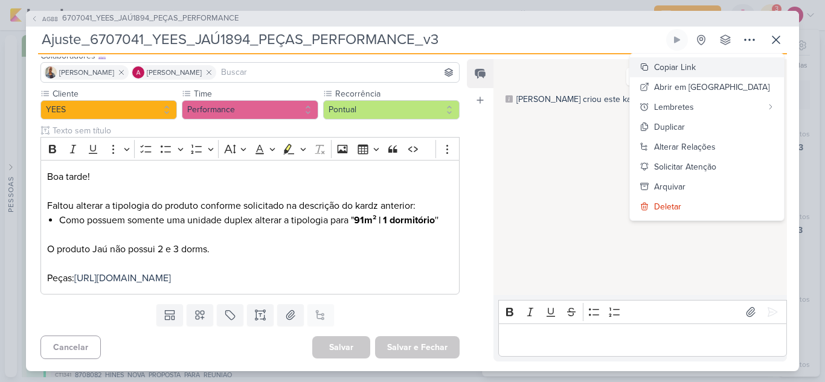
click at [696, 68] on div "Copiar Link" at bounding box center [675, 67] width 42 height 13
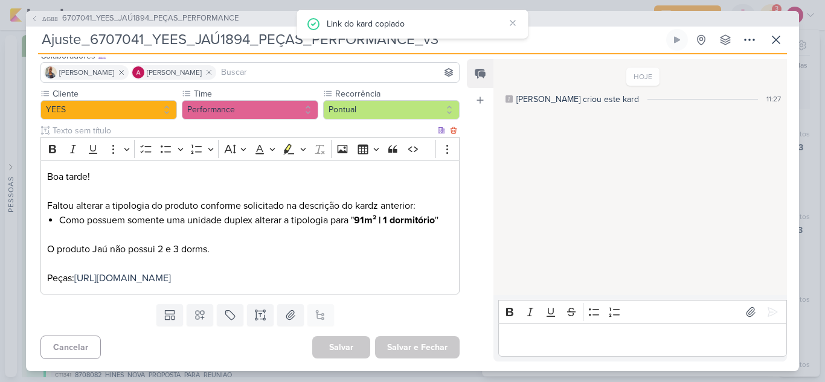
scroll to position [0, 0]
